Goal: Transaction & Acquisition: Purchase product/service

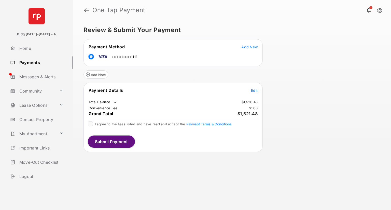
click at [102, 140] on button "Submit Payment" at bounding box center [111, 142] width 47 height 12
click at [94, 124] on div "I agree to the fees listed and have read and accept the Payment Terms & Conditi…" at bounding box center [173, 124] width 171 height 6
click at [93, 124] on div "I agree to the fees listed and have read and accept the Payment Terms & Conditi…" at bounding box center [173, 124] width 171 height 6
click at [106, 139] on button "Submit Payment" at bounding box center [111, 142] width 47 height 12
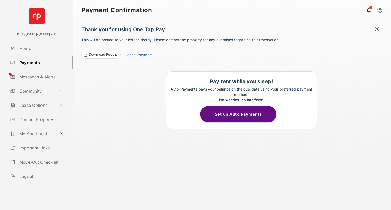
click at [31, 72] on link "Messages & Alerts" at bounding box center [40, 77] width 65 height 12
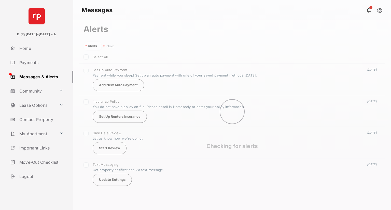
scroll to position [138, 303]
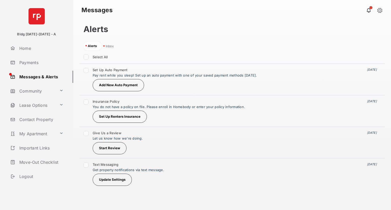
click at [54, 106] on link "Lease Options" at bounding box center [32, 105] width 49 height 12
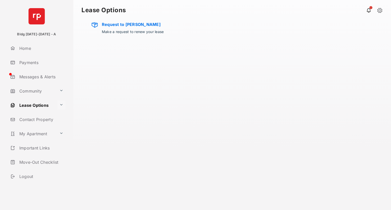
click at [62, 105] on button at bounding box center [61, 105] width 8 height 9
drag, startPoint x: 25, startPoint y: 49, endPoint x: 23, endPoint y: 46, distance: 4.1
click at [23, 46] on link "Home" at bounding box center [40, 48] width 65 height 12
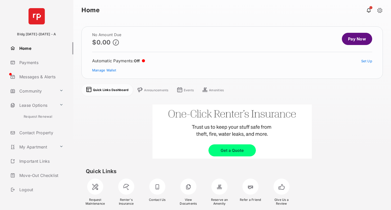
click at [98, 185] on div at bounding box center [95, 187] width 16 height 16
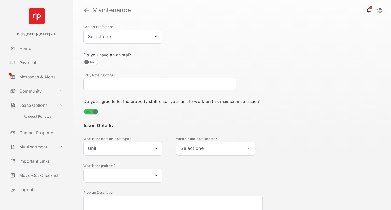
click at [17, 75] on link "Messages & Alerts" at bounding box center [40, 77] width 65 height 12
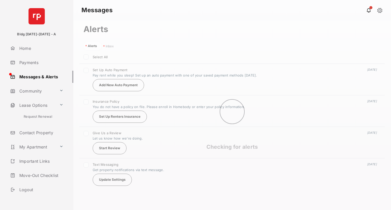
scroll to position [138, 303]
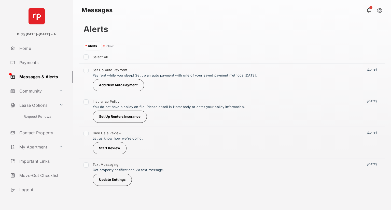
click at [45, 149] on link "My Apartment" at bounding box center [32, 147] width 49 height 12
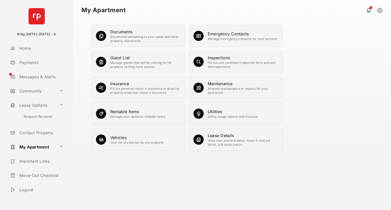
click at [32, 123] on link "Request Renewal" at bounding box center [41, 118] width 64 height 13
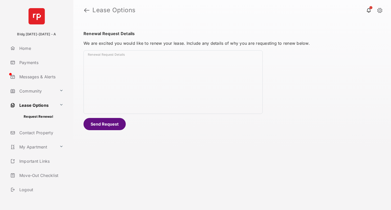
click at [100, 67] on textarea "Renewal Request Details" at bounding box center [173, 83] width 179 height 61
click at [370, 8] on span at bounding box center [370, 7] width 3 height 3
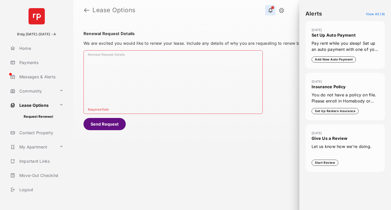
click at [261, 138] on div "Renewal Request Details We are excited you would like to renew your lease. Incl…" at bounding box center [232, 115] width 318 height 190
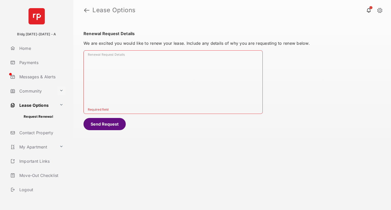
drag, startPoint x: 65, startPoint y: 92, endPoint x: 60, endPoint y: 91, distance: 5.7
click at [60, 91] on button at bounding box center [61, 91] width 8 height 9
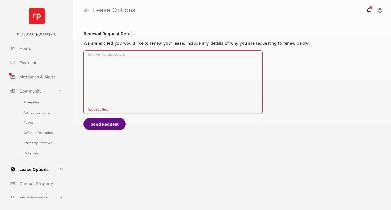
click at [61, 170] on button at bounding box center [61, 169] width 8 height 9
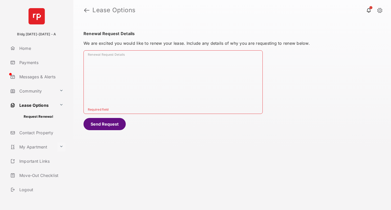
click at [58, 148] on button at bounding box center [61, 147] width 8 height 9
